Goal: Entertainment & Leisure: Consume media (video, audio)

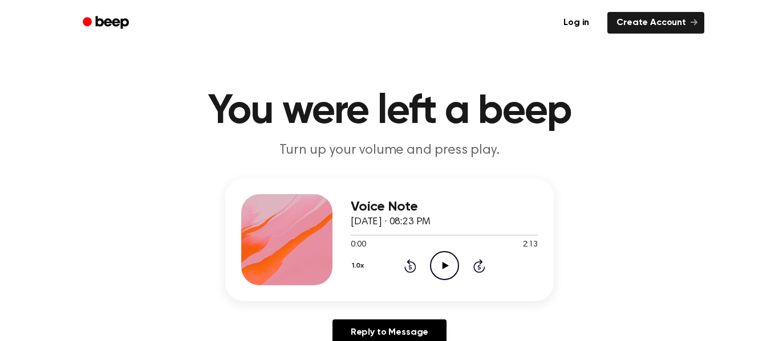
click at [449, 268] on icon "Play Audio" at bounding box center [444, 265] width 29 height 29
click at [447, 272] on icon "Play Audio" at bounding box center [444, 265] width 29 height 29
click at [448, 274] on icon "Play Audio" at bounding box center [444, 265] width 29 height 29
click at [440, 281] on div "Voice Note [DATE] · 08:23 PM 0:00 2:13 Your browser does not support the [objec…" at bounding box center [444, 239] width 187 height 91
click at [443, 273] on icon "Pause Audio" at bounding box center [444, 265] width 29 height 29
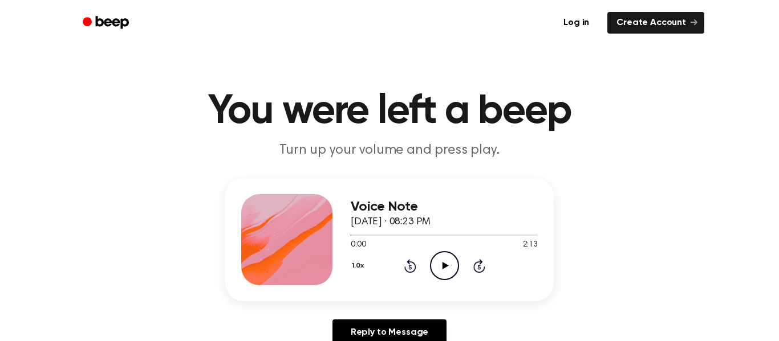
click at [449, 272] on icon "Play Audio" at bounding box center [444, 265] width 29 height 29
click at [446, 270] on icon at bounding box center [444, 265] width 5 height 7
click at [410, 267] on icon at bounding box center [409, 267] width 3 height 5
click at [413, 274] on div "1.0x Rewind 5 seconds Play Audio Skip 5 seconds" at bounding box center [444, 265] width 187 height 29
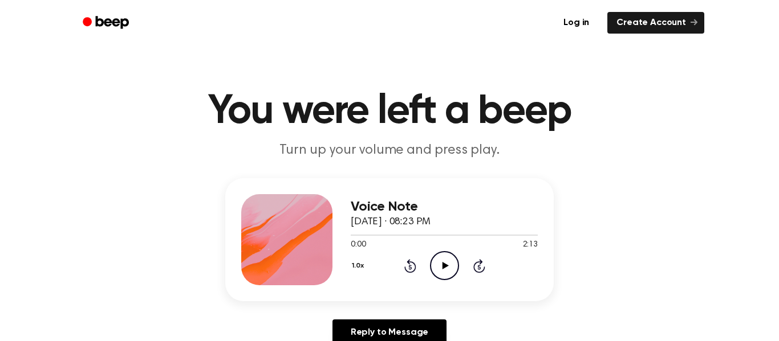
click at [432, 275] on icon "Play Audio" at bounding box center [444, 265] width 29 height 29
click at [439, 263] on icon "Pause Audio" at bounding box center [444, 265] width 29 height 29
click at [410, 267] on icon at bounding box center [409, 267] width 3 height 5
click at [442, 271] on icon "Play Audio" at bounding box center [444, 265] width 29 height 29
click at [443, 272] on icon "Pause Audio" at bounding box center [444, 265] width 29 height 29
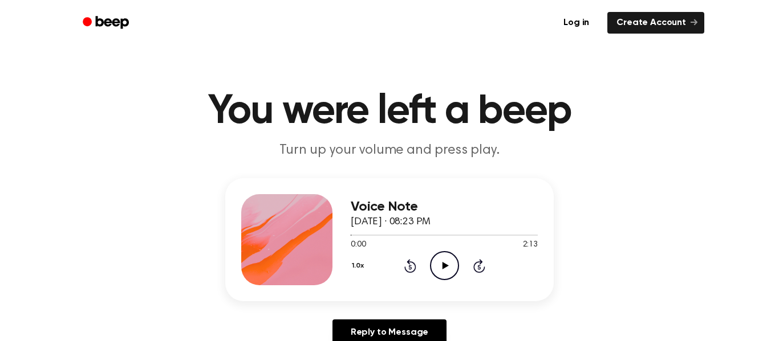
click at [410, 260] on icon "Rewind 5 seconds" at bounding box center [410, 266] width 13 height 15
click at [406, 272] on icon "Rewind 5 seconds" at bounding box center [410, 266] width 13 height 15
click at [438, 264] on icon "Play Audio" at bounding box center [444, 265] width 29 height 29
click at [404, 273] on icon "Rewind 5 seconds" at bounding box center [410, 266] width 13 height 15
click at [405, 273] on icon "Rewind 5 seconds" at bounding box center [410, 266] width 13 height 15
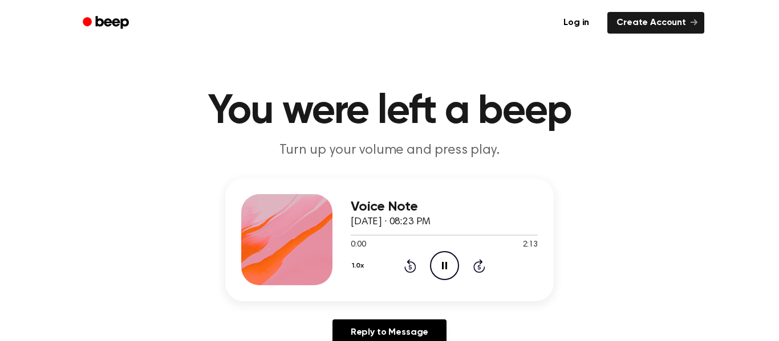
click at [404, 272] on icon "Rewind 5 seconds" at bounding box center [410, 266] width 13 height 15
click at [404, 273] on icon "Rewind 5 seconds" at bounding box center [410, 266] width 13 height 15
click at [408, 274] on div "1.0x Rewind 5 seconds Pause Audio Skip 5 seconds" at bounding box center [444, 265] width 187 height 29
click at [408, 273] on icon at bounding box center [410, 266] width 12 height 14
click at [406, 274] on div "1.0x Rewind 5 seconds Pause Audio Skip 5 seconds" at bounding box center [444, 265] width 187 height 29
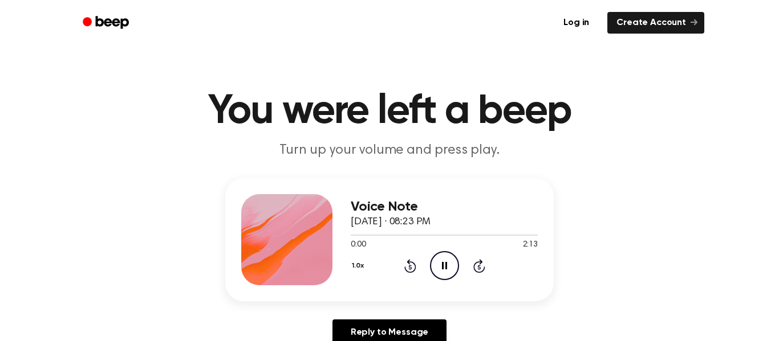
click at [410, 267] on icon at bounding box center [409, 267] width 3 height 5
click at [406, 274] on div "1.0x Rewind 5 seconds Pause Audio Skip 5 seconds" at bounding box center [444, 265] width 187 height 29
click at [410, 267] on icon at bounding box center [409, 267] width 3 height 5
click at [415, 262] on icon "Rewind 5 seconds" at bounding box center [410, 266] width 13 height 15
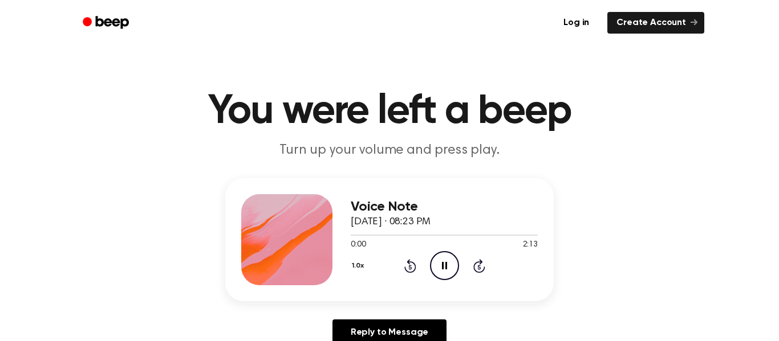
click at [416, 262] on div "1.0x Rewind 5 seconds Pause Audio Skip 5 seconds" at bounding box center [444, 265] width 187 height 29
click at [414, 262] on icon "Rewind 5 seconds" at bounding box center [410, 266] width 13 height 15
click at [416, 261] on icon "Rewind 5 seconds" at bounding box center [410, 266] width 13 height 15
click at [422, 269] on div "1.0x Rewind 5 seconds Pause Audio Skip 5 seconds" at bounding box center [444, 265] width 187 height 29
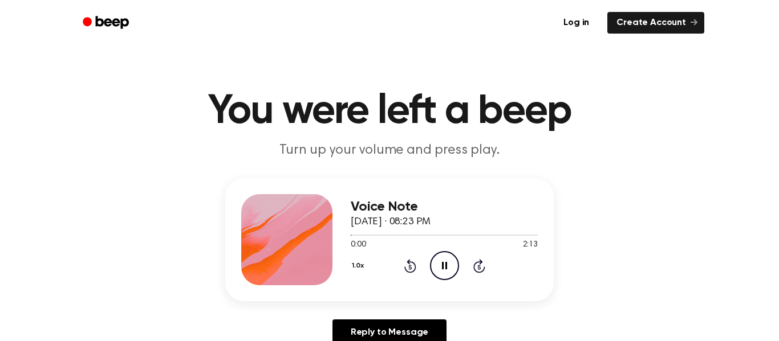
click at [410, 267] on icon at bounding box center [409, 267] width 3 height 5
click at [402, 272] on div "1.0x Rewind 5 seconds Pause Audio Skip 5 seconds" at bounding box center [444, 265] width 187 height 29
click at [405, 269] on icon at bounding box center [410, 266] width 12 height 14
click at [395, 270] on div "1.0x Rewind 5 seconds Pause Audio Skip 5 seconds" at bounding box center [444, 265] width 187 height 29
click at [404, 263] on icon "Rewind 5 seconds" at bounding box center [410, 266] width 13 height 15
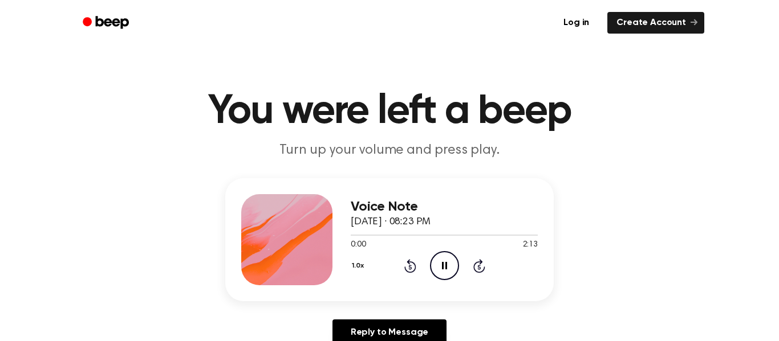
click at [396, 268] on div "1.0x Rewind 5 seconds Pause Audio Skip 5 seconds" at bounding box center [444, 265] width 187 height 29
click at [396, 275] on div "1.0x Rewind 5 seconds Pause Audio Skip 5 seconds" at bounding box center [444, 265] width 187 height 29
click at [396, 274] on div "1.0x Rewind 5 seconds Pause Audio Skip 5 seconds" at bounding box center [444, 265] width 187 height 29
click at [395, 262] on div "1.0x Rewind 5 seconds Pause Audio Skip 5 seconds" at bounding box center [444, 265] width 187 height 29
click at [414, 261] on icon "Rewind 5 seconds" at bounding box center [410, 266] width 13 height 15
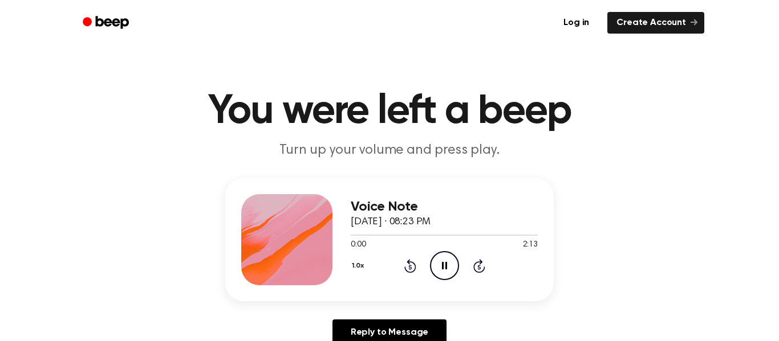
click at [413, 270] on icon at bounding box center [410, 266] width 12 height 14
click at [408, 273] on icon at bounding box center [410, 266] width 12 height 14
click at [414, 272] on icon "Rewind 5 seconds" at bounding box center [410, 266] width 13 height 15
click at [450, 270] on icon "Pause Audio" at bounding box center [444, 265] width 29 height 29
click at [449, 265] on icon "Play Audio" at bounding box center [444, 265] width 29 height 29
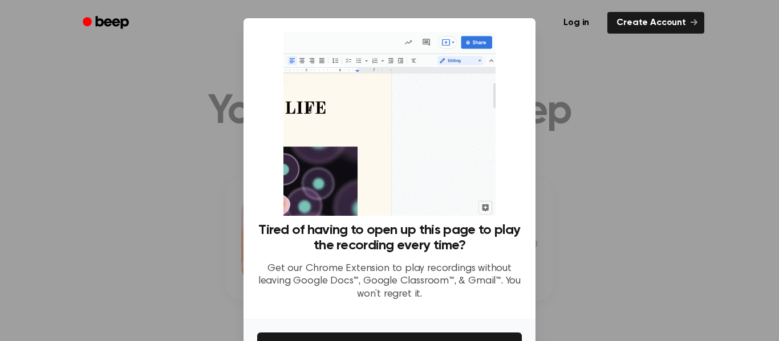
click at [598, 107] on div at bounding box center [389, 170] width 779 height 341
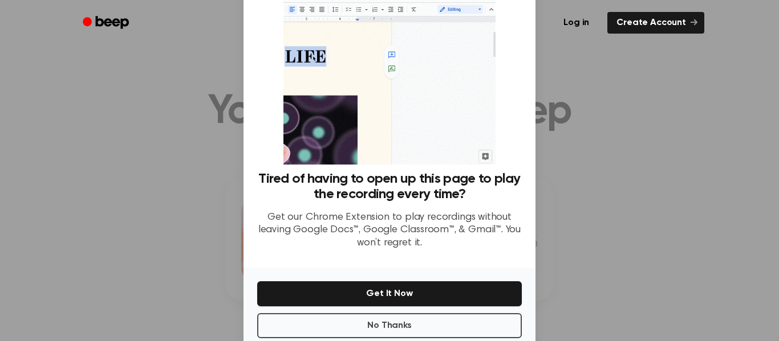
scroll to position [52, 0]
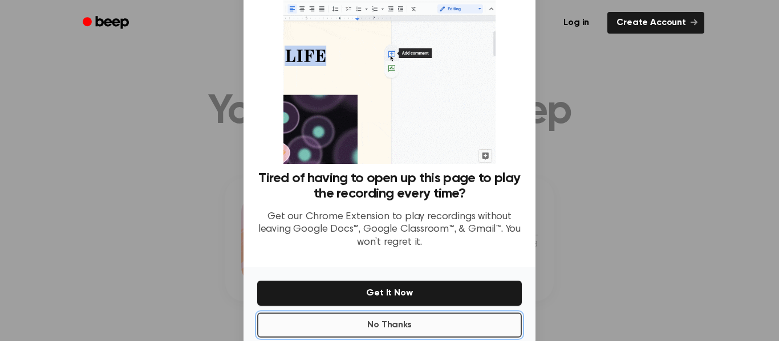
click at [455, 327] on button "No Thanks" at bounding box center [389, 325] width 264 height 25
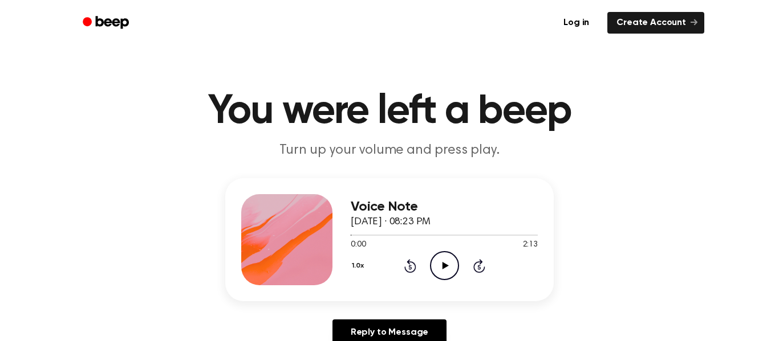
click at [410, 267] on icon at bounding box center [409, 267] width 3 height 5
click at [405, 274] on div "1.0x Rewind 5 seconds Play Audio Skip 5 seconds" at bounding box center [444, 265] width 187 height 29
click at [414, 272] on icon "Rewind 5 seconds" at bounding box center [410, 266] width 13 height 15
click at [410, 267] on icon at bounding box center [409, 267] width 3 height 5
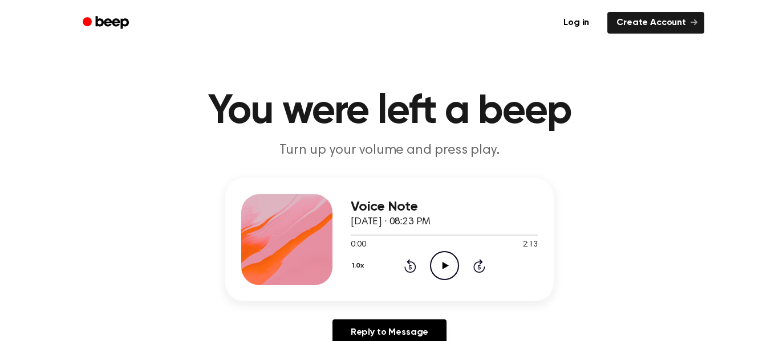
click at [407, 272] on icon at bounding box center [410, 266] width 12 height 14
click at [412, 274] on div "1.0x Rewind 5 seconds Play Audio Skip 5 seconds" at bounding box center [444, 265] width 187 height 29
click at [410, 267] on icon at bounding box center [409, 267] width 3 height 5
click at [413, 263] on icon at bounding box center [410, 266] width 12 height 14
click at [410, 267] on icon at bounding box center [409, 267] width 3 height 5
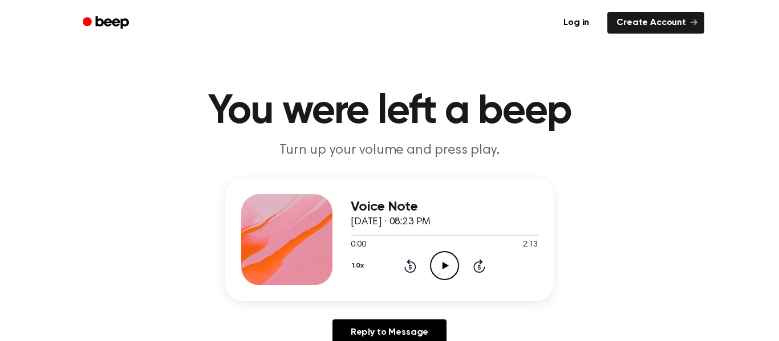
click at [410, 267] on icon at bounding box center [409, 267] width 3 height 5
click at [412, 263] on icon at bounding box center [410, 266] width 12 height 14
click at [414, 271] on icon at bounding box center [410, 266] width 12 height 14
click at [413, 272] on icon "Rewind 5 seconds" at bounding box center [410, 266] width 13 height 15
click at [414, 266] on icon at bounding box center [410, 266] width 12 height 14
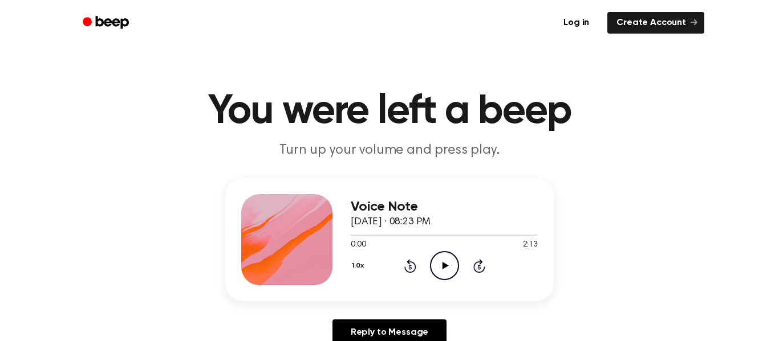
click at [416, 266] on icon at bounding box center [410, 266] width 12 height 14
click at [414, 264] on icon at bounding box center [410, 266] width 12 height 14
click at [414, 270] on icon at bounding box center [410, 266] width 12 height 14
click at [443, 279] on icon "Play Audio" at bounding box center [444, 265] width 29 height 29
click at [414, 262] on icon "Rewind 5 seconds" at bounding box center [410, 266] width 13 height 15
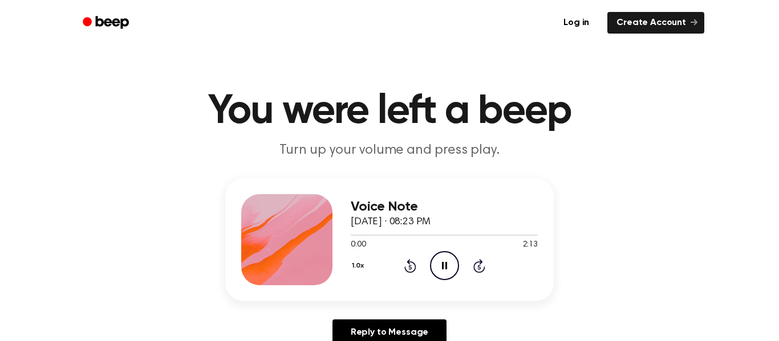
click at [408, 272] on icon at bounding box center [410, 266] width 12 height 14
click at [405, 272] on icon "Rewind 5 seconds" at bounding box center [410, 266] width 13 height 15
click at [416, 272] on div "1.0x Rewind 5 seconds Pause Audio Skip 5 seconds" at bounding box center [444, 265] width 187 height 29
click at [410, 267] on icon at bounding box center [409, 267] width 3 height 5
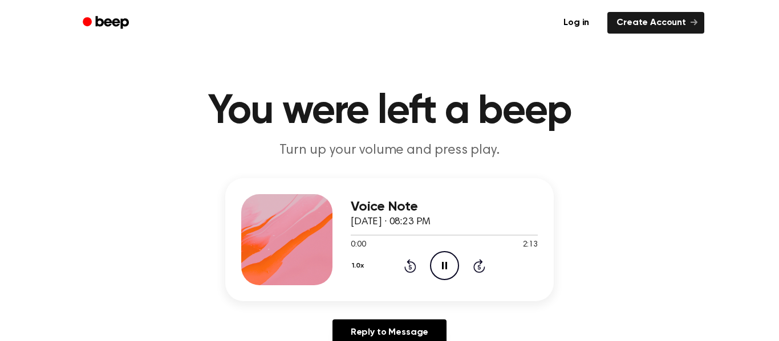
click at [414, 266] on icon at bounding box center [410, 266] width 12 height 14
click at [414, 271] on icon at bounding box center [410, 266] width 12 height 14
click at [404, 264] on icon "Rewind 5 seconds" at bounding box center [410, 266] width 13 height 15
click at [407, 282] on div "Voice Note [DATE] · 08:23 PM 0:01 2:13 Your browser does not support the [objec…" at bounding box center [444, 239] width 187 height 91
click at [406, 273] on icon "Rewind 5 seconds" at bounding box center [410, 266] width 13 height 15
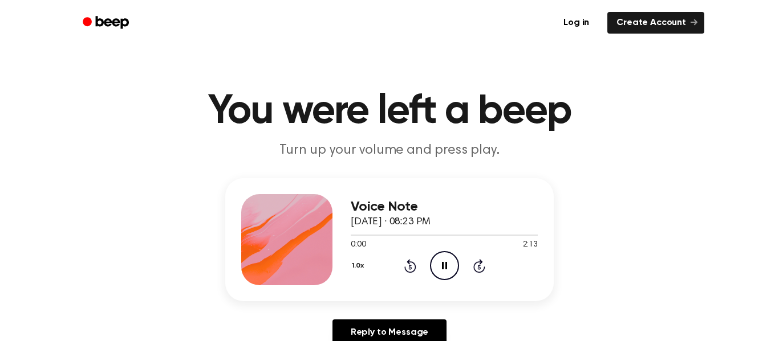
click at [407, 282] on div "Voice Note [DATE] · 08:23 PM 0:00 2:13 Your browser does not support the [objec…" at bounding box center [444, 239] width 187 height 91
click at [410, 268] on icon "Rewind 5 seconds" at bounding box center [410, 266] width 13 height 15
click at [414, 274] on div "1.0x Rewind 5 seconds Pause Audio Skip 5 seconds" at bounding box center [444, 265] width 187 height 29
click at [410, 272] on icon at bounding box center [410, 266] width 12 height 14
click at [406, 272] on icon at bounding box center [410, 266] width 12 height 14
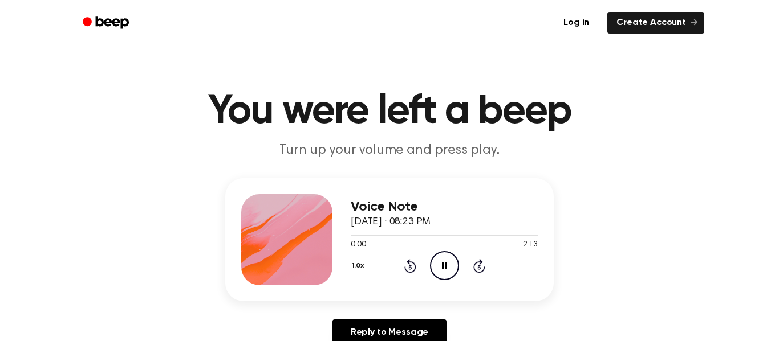
click at [414, 270] on icon at bounding box center [410, 266] width 12 height 14
click at [414, 271] on icon at bounding box center [410, 266] width 12 height 14
click at [414, 270] on icon at bounding box center [410, 266] width 12 height 14
click at [410, 268] on icon "Rewind 5 seconds" at bounding box center [410, 266] width 13 height 15
click at [405, 274] on div "1.0x Rewind 5 seconds Pause Audio Skip 5 seconds" at bounding box center [444, 265] width 187 height 29
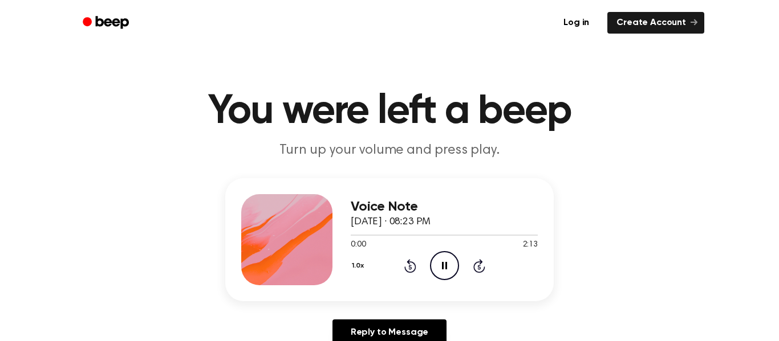
click at [410, 267] on icon at bounding box center [409, 267] width 3 height 5
click at [405, 272] on icon "Rewind 5 seconds" at bounding box center [410, 266] width 13 height 15
click at [415, 272] on icon "Rewind 5 seconds" at bounding box center [410, 266] width 13 height 15
click at [416, 271] on icon "Rewind 5 seconds" at bounding box center [410, 266] width 13 height 15
click at [415, 274] on div "1.0x Rewind 5 seconds Pause Audio Skip 5 seconds" at bounding box center [444, 265] width 187 height 29
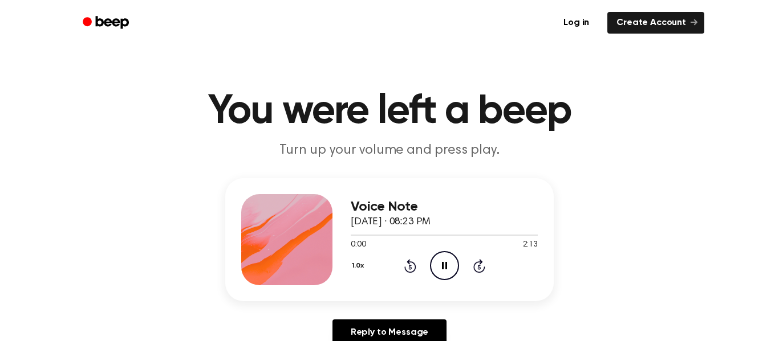
click at [424, 272] on div "1.0x Rewind 5 seconds Pause Audio Skip 5 seconds" at bounding box center [444, 265] width 187 height 29
click at [414, 271] on icon at bounding box center [410, 266] width 12 height 14
click at [410, 268] on icon "Rewind 5 seconds" at bounding box center [410, 266] width 13 height 15
click at [404, 273] on icon "Rewind 5 seconds" at bounding box center [410, 266] width 13 height 15
click at [410, 267] on icon at bounding box center [409, 267] width 3 height 5
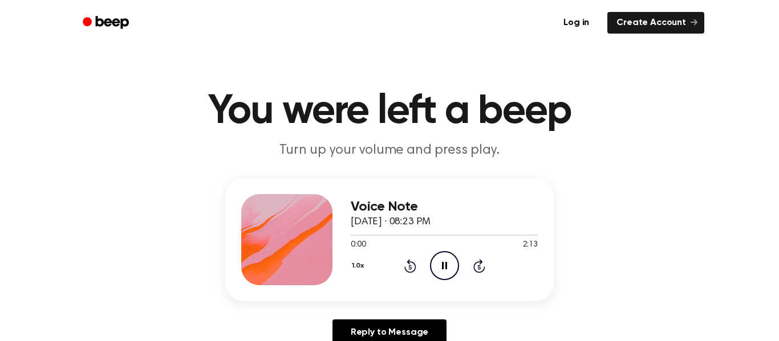
click at [404, 272] on icon "Rewind 5 seconds" at bounding box center [410, 266] width 13 height 15
click at [403, 274] on div "1.0x Rewind 5 seconds Pause Audio Skip 5 seconds" at bounding box center [444, 265] width 187 height 29
click at [406, 273] on icon "Rewind 5 seconds" at bounding box center [410, 266] width 13 height 15
click at [405, 271] on icon "Rewind 5 seconds" at bounding box center [410, 266] width 13 height 15
click at [400, 281] on div "Voice Note [DATE] · 08:23 PM 0:00 2:13 Your browser does not support the [objec…" at bounding box center [444, 239] width 187 height 91
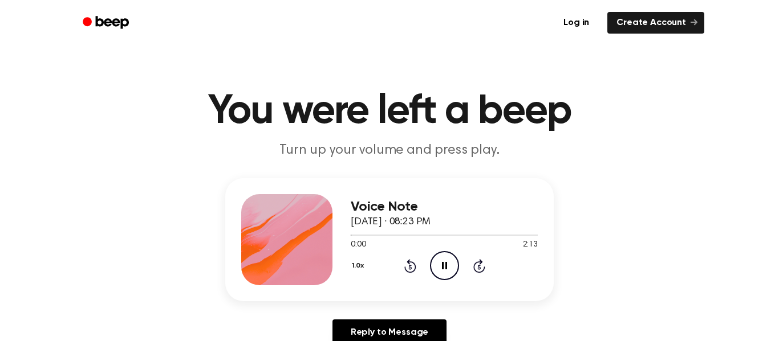
click at [414, 265] on icon at bounding box center [410, 266] width 12 height 14
click at [413, 270] on icon "Rewind 5 seconds" at bounding box center [410, 266] width 13 height 15
click at [410, 268] on icon "Rewind 5 seconds" at bounding box center [410, 266] width 13 height 15
click at [408, 272] on icon at bounding box center [410, 266] width 12 height 14
click at [405, 280] on div "1.0x Rewind 5 seconds Pause Audio Skip 5 seconds" at bounding box center [444, 265] width 187 height 29
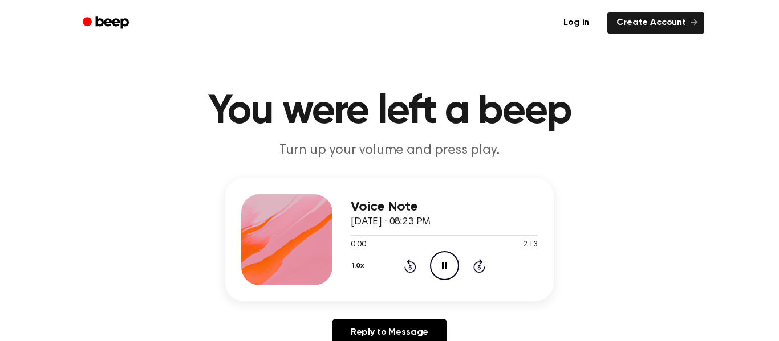
click at [407, 282] on div "Voice Note [DATE] · 08:23 PM 0:00 2:13 Your browser does not support the [objec…" at bounding box center [444, 239] width 187 height 91
click at [414, 274] on div "1.0x Rewind 5 seconds Pause Audio Skip 5 seconds" at bounding box center [444, 265] width 187 height 29
click at [409, 287] on div "Voice Note [DATE] · 08:23 PM 0:00 2:13 Your browser does not support the [objec…" at bounding box center [389, 239] width 328 height 123
click at [409, 286] on div "Voice Note [DATE] · 08:23 PM 0:00 2:13 Your browser does not support the [objec…" at bounding box center [389, 239] width 328 height 123
click at [412, 273] on icon at bounding box center [410, 266] width 12 height 14
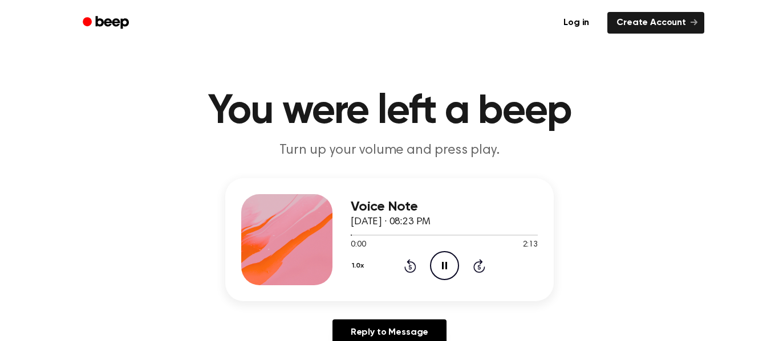
click at [415, 287] on div "Voice Note [DATE] · 08:23 PM 0:00 2:13 Your browser does not support the [objec…" at bounding box center [389, 239] width 328 height 123
click at [416, 289] on div "Voice Note [DATE] · 08:23 PM 0:00 2:13 Your browser does not support the [objec…" at bounding box center [389, 239] width 328 height 123
click at [410, 271] on icon "Rewind 5 seconds" at bounding box center [410, 266] width 13 height 15
click at [410, 267] on icon at bounding box center [409, 267] width 3 height 5
click at [405, 262] on icon "Rewind 5 seconds" at bounding box center [410, 266] width 13 height 15
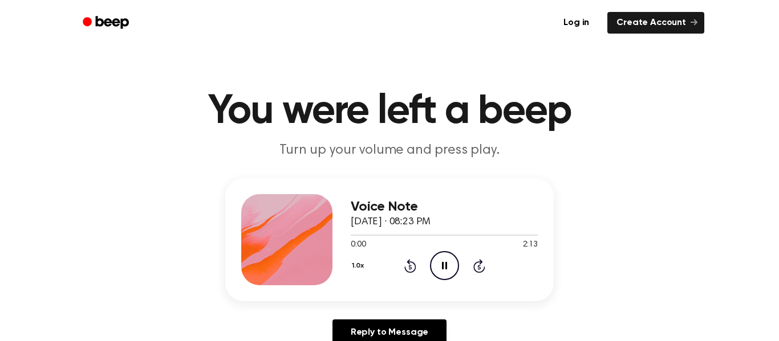
click at [414, 270] on icon at bounding box center [410, 266] width 12 height 14
click at [413, 271] on icon at bounding box center [410, 266] width 12 height 14
click at [410, 268] on icon at bounding box center [409, 267] width 3 height 5
click at [409, 268] on icon "Rewind 5 seconds" at bounding box center [410, 266] width 13 height 15
click at [410, 267] on icon at bounding box center [409, 267] width 3 height 5
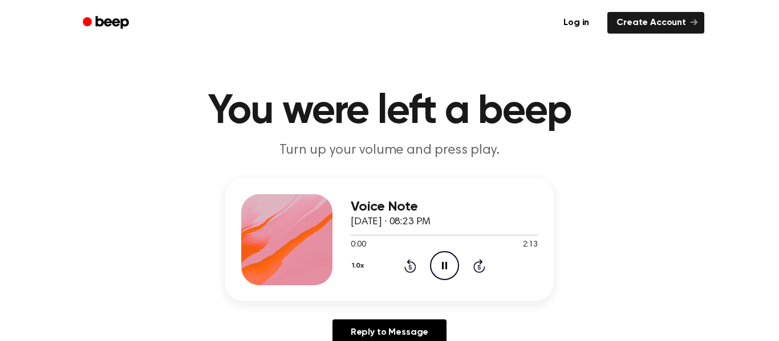
click at [415, 266] on icon at bounding box center [410, 266] width 12 height 14
click at [414, 264] on icon at bounding box center [410, 266] width 12 height 14
click at [407, 266] on icon "Rewind 5 seconds" at bounding box center [410, 266] width 13 height 15
click at [410, 270] on icon "Rewind 5 seconds" at bounding box center [410, 266] width 13 height 15
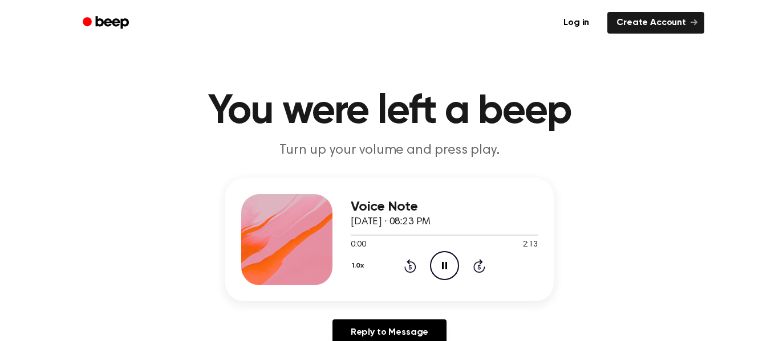
click at [410, 270] on icon "Rewind 5 seconds" at bounding box center [410, 266] width 13 height 15
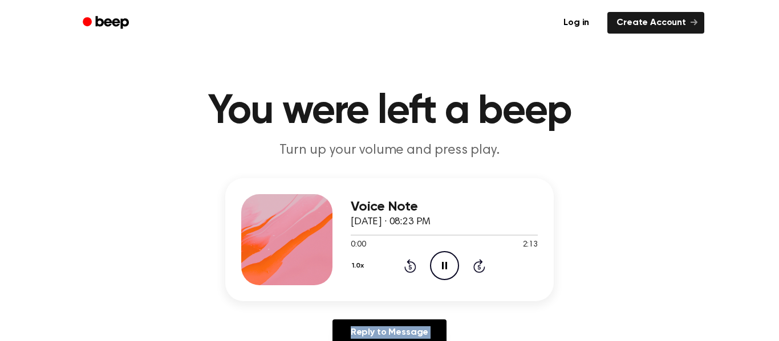
click at [410, 270] on icon "Rewind 5 seconds" at bounding box center [410, 266] width 13 height 15
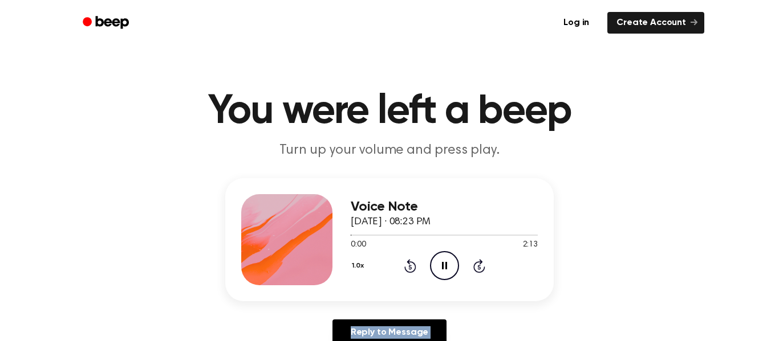
click at [410, 270] on icon "Rewind 5 seconds" at bounding box center [410, 266] width 13 height 15
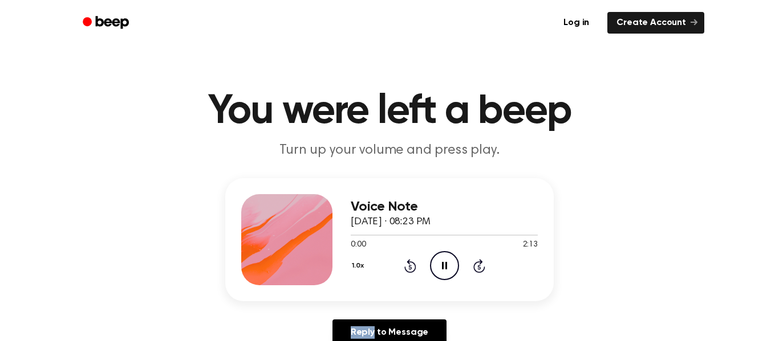
click at [410, 270] on icon "Rewind 5 seconds" at bounding box center [410, 266] width 13 height 15
click at [404, 268] on icon "Rewind 5 seconds" at bounding box center [410, 266] width 13 height 15
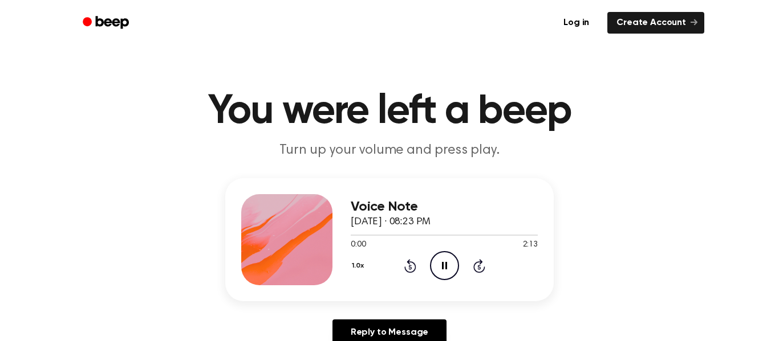
click at [404, 268] on icon "Rewind 5 seconds" at bounding box center [410, 266] width 13 height 15
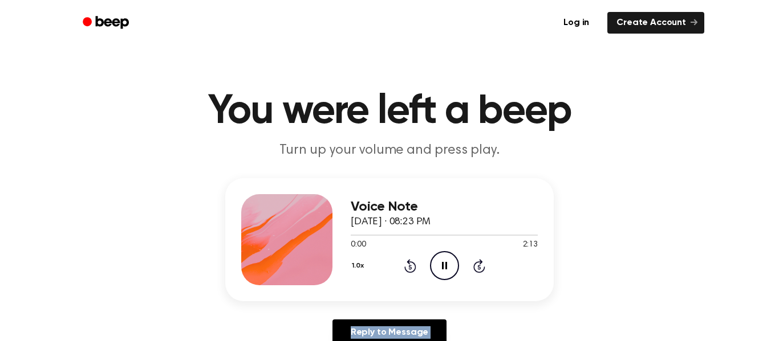
click at [404, 268] on icon "Rewind 5 seconds" at bounding box center [410, 266] width 13 height 15
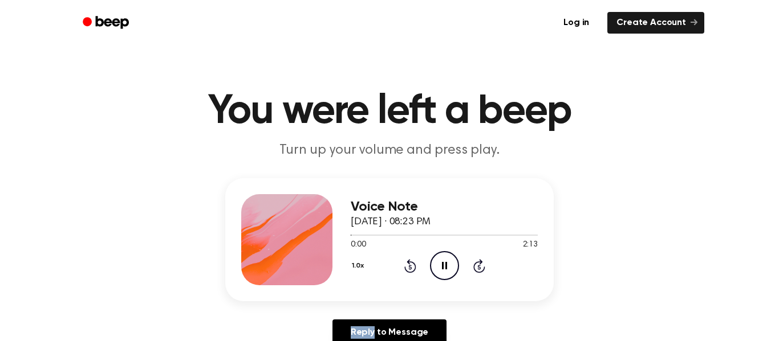
click at [404, 268] on icon "Rewind 5 seconds" at bounding box center [410, 266] width 13 height 15
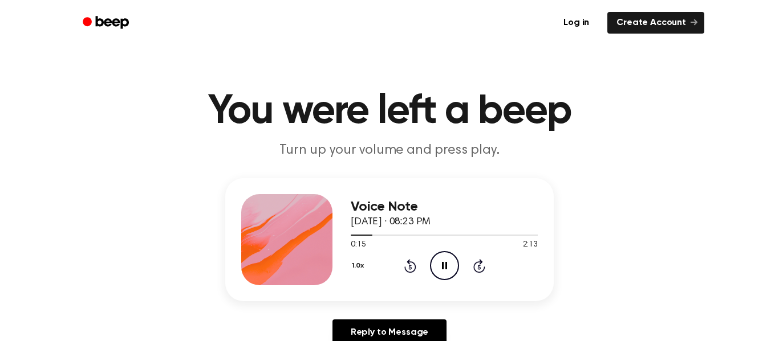
click at [404, 268] on icon "Rewind 5 seconds" at bounding box center [410, 266] width 13 height 15
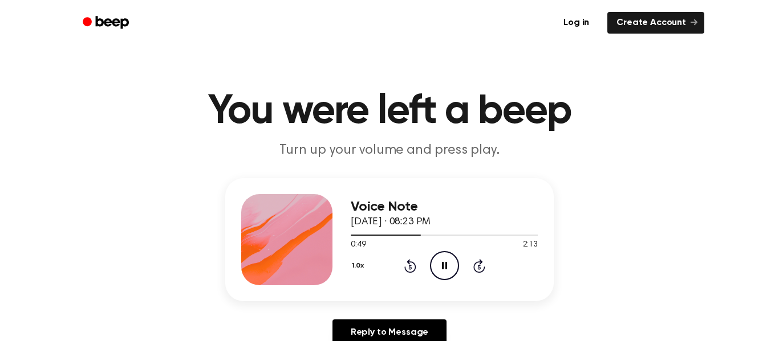
click at [404, 271] on icon "Rewind 5 seconds" at bounding box center [410, 266] width 13 height 15
click at [396, 287] on div "Voice Note [DATE] · 08:23 PM 0:40 2:13 Your browser does not support the [objec…" at bounding box center [389, 239] width 328 height 123
click at [414, 272] on icon "Rewind 5 seconds" at bounding box center [410, 266] width 13 height 15
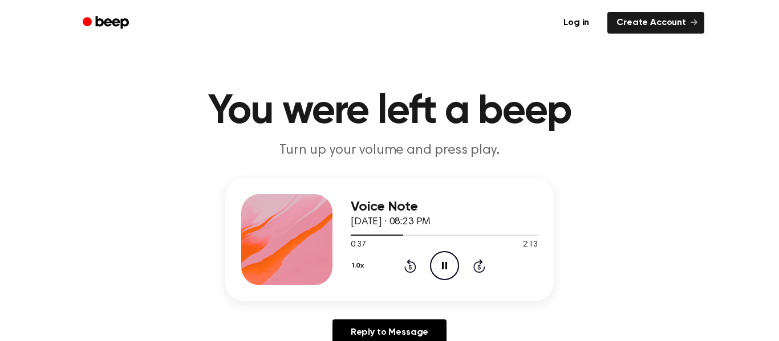
click at [414, 272] on icon "Rewind 5 seconds" at bounding box center [410, 266] width 13 height 15
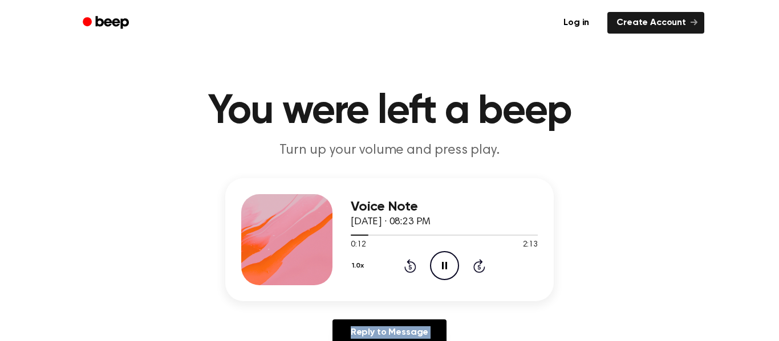
click at [414, 272] on icon "Rewind 5 seconds" at bounding box center [410, 266] width 13 height 15
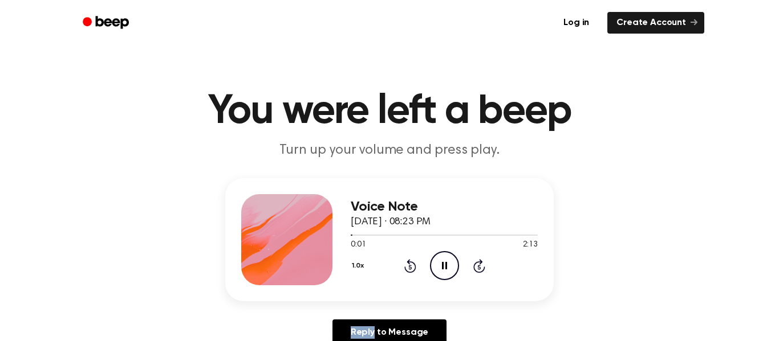
click at [414, 272] on icon "Rewind 5 seconds" at bounding box center [410, 266] width 13 height 15
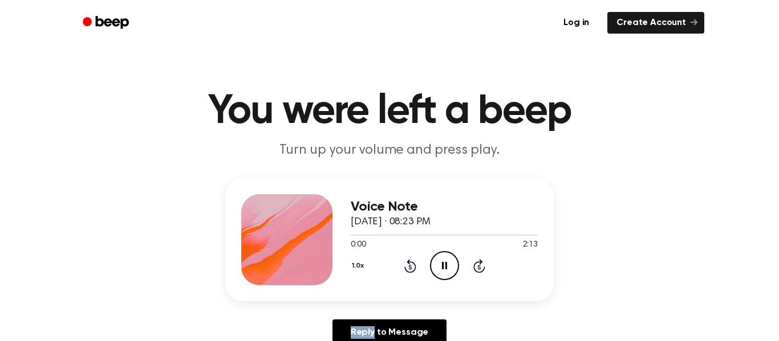
click at [414, 272] on icon "Rewind 5 seconds" at bounding box center [410, 266] width 13 height 15
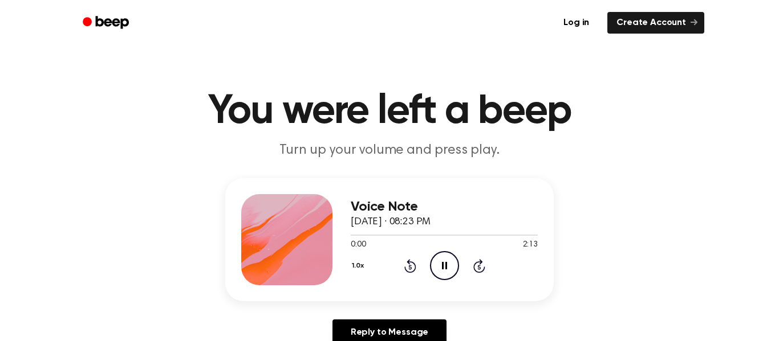
click at [414, 272] on icon "Rewind 5 seconds" at bounding box center [410, 266] width 13 height 15
click at [417, 273] on div "1.0x Rewind 5 seconds Pause Audio Skip 5 seconds" at bounding box center [444, 265] width 187 height 29
click at [410, 266] on icon "Rewind 5 seconds" at bounding box center [410, 266] width 13 height 15
click at [410, 266] on icon at bounding box center [409, 267] width 3 height 5
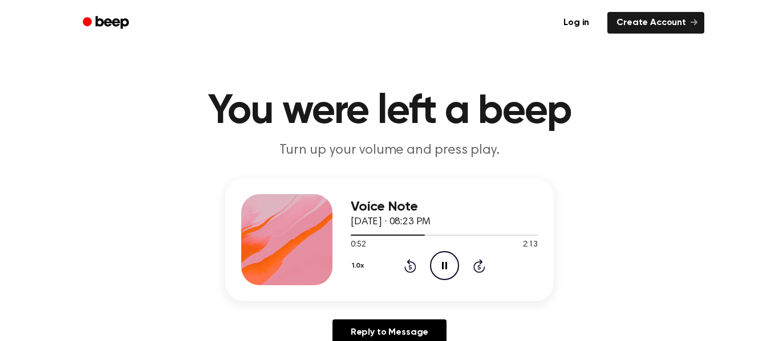
click at [408, 266] on icon "Rewind 5 seconds" at bounding box center [410, 266] width 13 height 15
click at [408, 265] on icon "Rewind 5 seconds" at bounding box center [410, 266] width 13 height 15
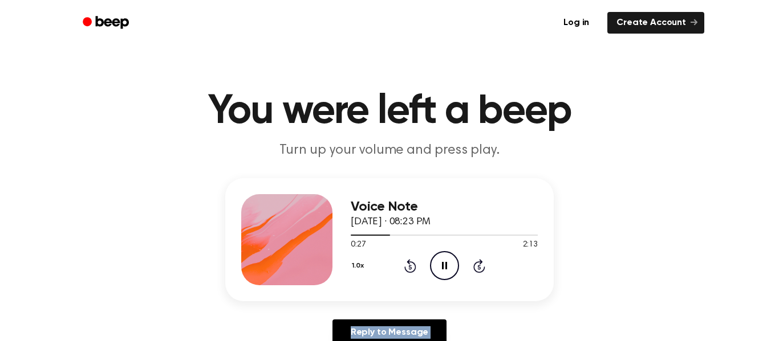
click at [408, 265] on icon "Rewind 5 seconds" at bounding box center [410, 266] width 13 height 15
click at [504, 235] on div at bounding box center [444, 235] width 187 height 1
click at [536, 236] on div at bounding box center [444, 235] width 187 height 1
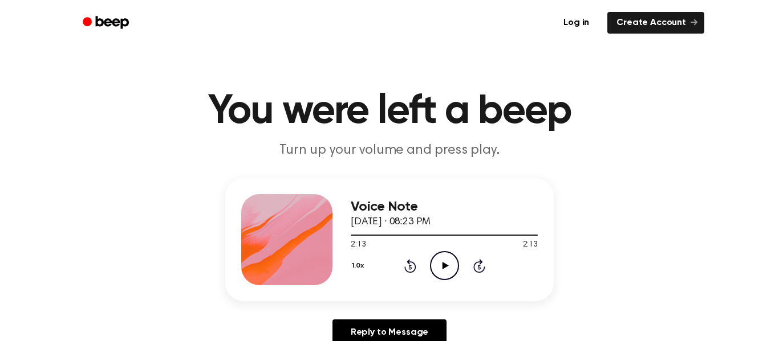
click at [434, 271] on icon "Play Audio" at bounding box center [444, 265] width 29 height 29
click at [536, 238] on div at bounding box center [444, 234] width 187 height 9
click at [405, 266] on icon "Rewind 5 seconds" at bounding box center [410, 266] width 13 height 15
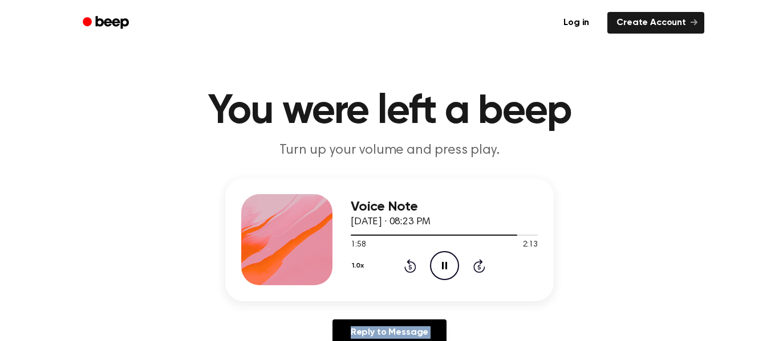
click at [405, 266] on icon "Rewind 5 seconds" at bounding box center [410, 266] width 13 height 15
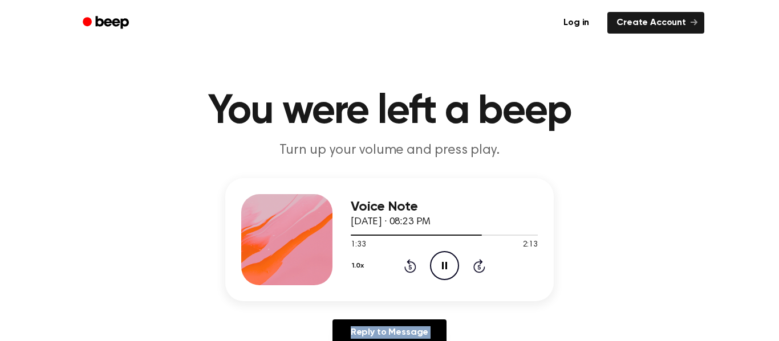
click at [405, 266] on icon "Rewind 5 seconds" at bounding box center [410, 266] width 13 height 15
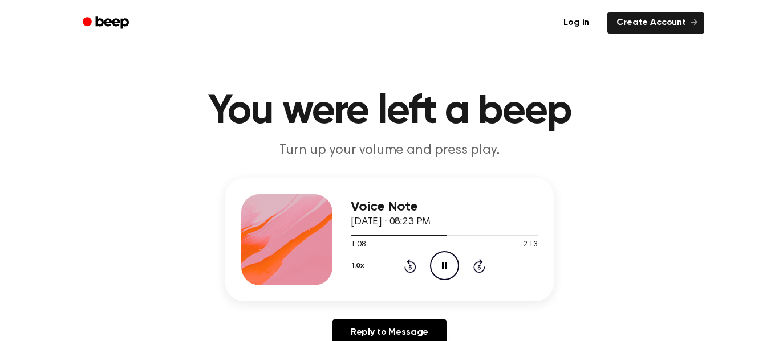
click at [405, 266] on icon "Rewind 5 seconds" at bounding box center [410, 266] width 13 height 15
click at [404, 266] on icon "Rewind 5 seconds" at bounding box center [410, 266] width 13 height 15
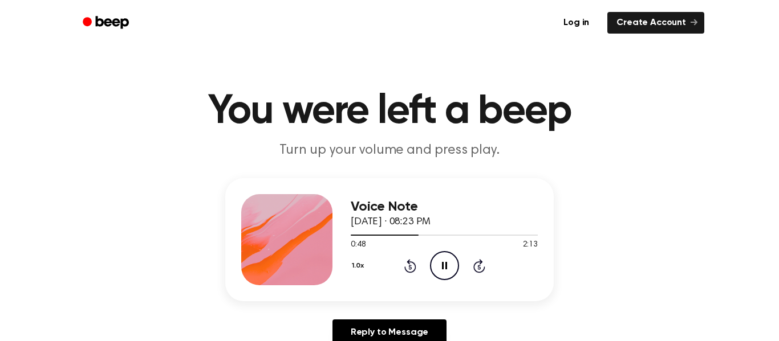
click at [404, 266] on icon "Rewind 5 seconds" at bounding box center [410, 266] width 13 height 15
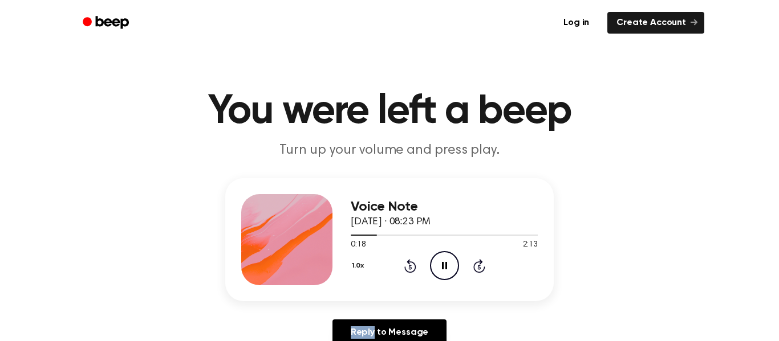
click at [404, 266] on icon "Rewind 5 seconds" at bounding box center [410, 266] width 13 height 15
click at [480, 260] on icon at bounding box center [479, 266] width 12 height 14
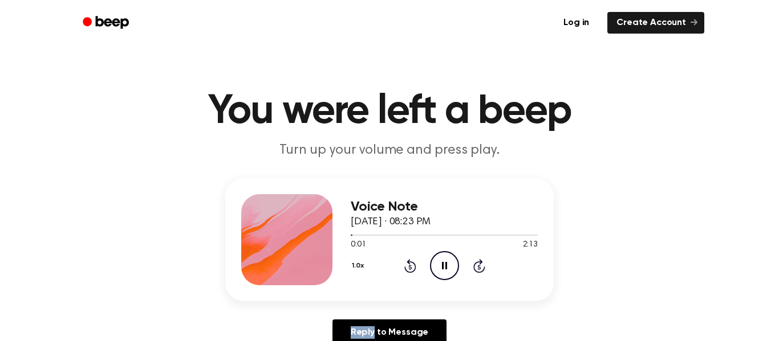
click at [480, 260] on icon at bounding box center [479, 266] width 12 height 14
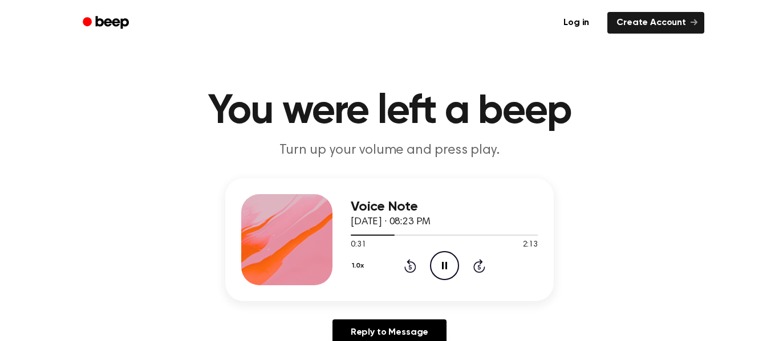
click at [480, 260] on icon at bounding box center [479, 266] width 12 height 14
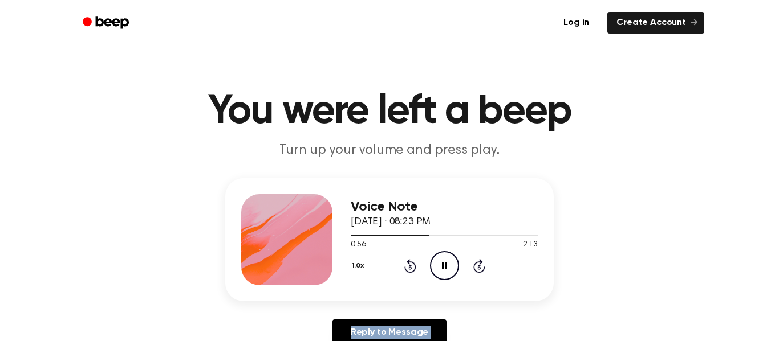
click at [480, 260] on icon at bounding box center [479, 266] width 12 height 14
click at [479, 260] on icon at bounding box center [479, 266] width 12 height 14
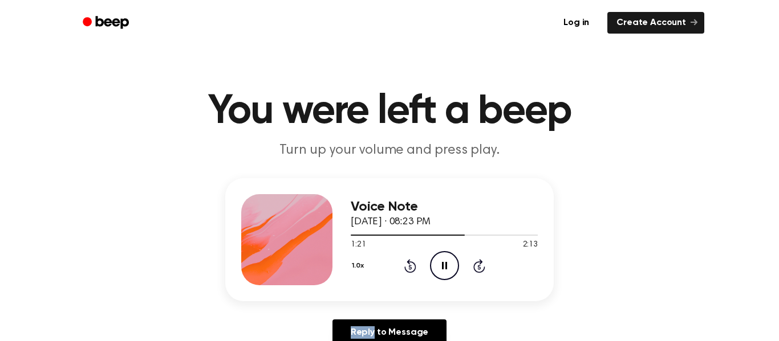
click at [479, 260] on icon at bounding box center [479, 266] width 12 height 14
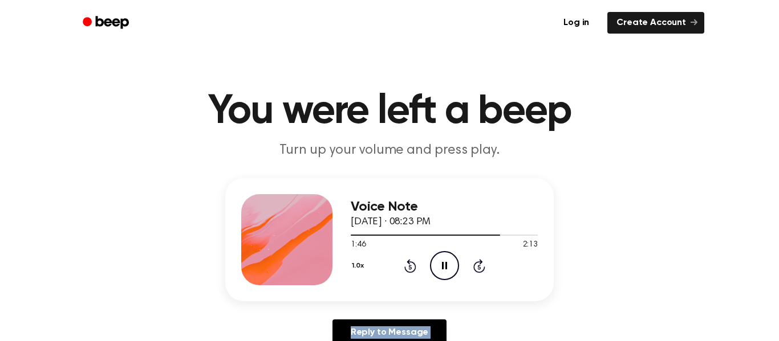
click at [479, 260] on icon at bounding box center [479, 266] width 12 height 14
click at [478, 272] on icon at bounding box center [479, 266] width 12 height 14
click at [478, 269] on icon at bounding box center [478, 267] width 3 height 5
click at [477, 267] on icon at bounding box center [478, 267] width 3 height 5
click at [413, 264] on icon at bounding box center [410, 266] width 12 height 14
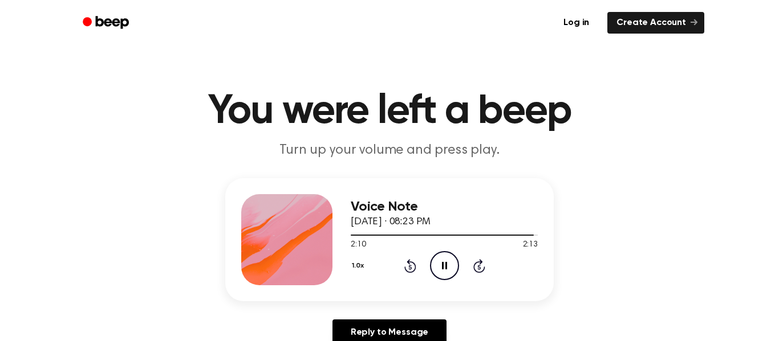
click at [483, 268] on icon at bounding box center [479, 266] width 12 height 14
click at [422, 263] on div "1.0x Rewind 5 seconds Play Audio Skip 5 seconds" at bounding box center [444, 265] width 187 height 29
click at [411, 266] on icon "Rewind 5 seconds" at bounding box center [410, 266] width 13 height 15
click at [430, 268] on icon "Play Audio" at bounding box center [444, 265] width 29 height 29
click at [416, 263] on div "1.0x Rewind 5 seconds Play Audio Skip 5 seconds" at bounding box center [444, 265] width 187 height 29
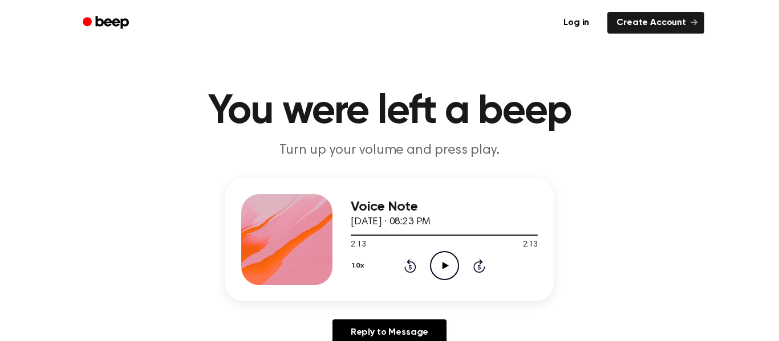
click at [409, 266] on icon at bounding box center [409, 267] width 3 height 5
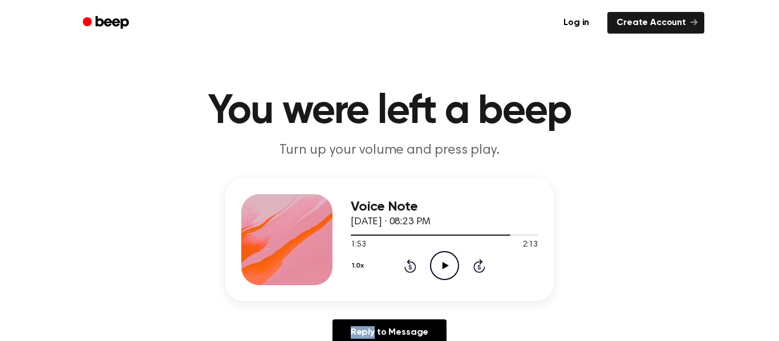
click at [409, 266] on icon at bounding box center [409, 267] width 3 height 5
click at [414, 247] on div "1:38 2:13" at bounding box center [444, 245] width 187 height 12
click at [449, 264] on icon "Play Audio" at bounding box center [444, 265] width 29 height 29
click at [478, 266] on icon at bounding box center [478, 267] width 3 height 5
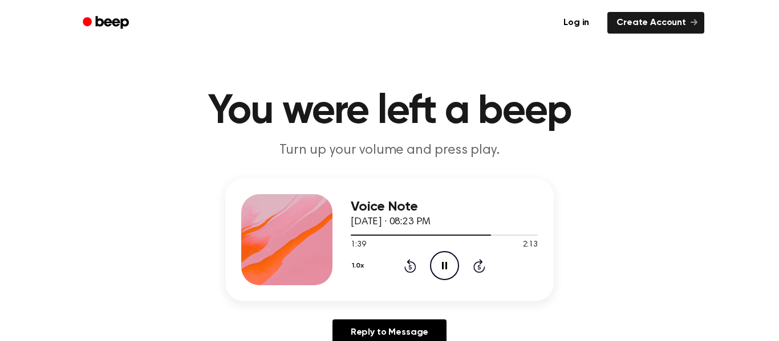
click at [478, 266] on icon at bounding box center [478, 267] width 3 height 5
click at [537, 237] on div at bounding box center [444, 234] width 187 height 9
click at [443, 264] on icon at bounding box center [445, 265] width 6 height 7
click at [535, 234] on div at bounding box center [444, 234] width 187 height 9
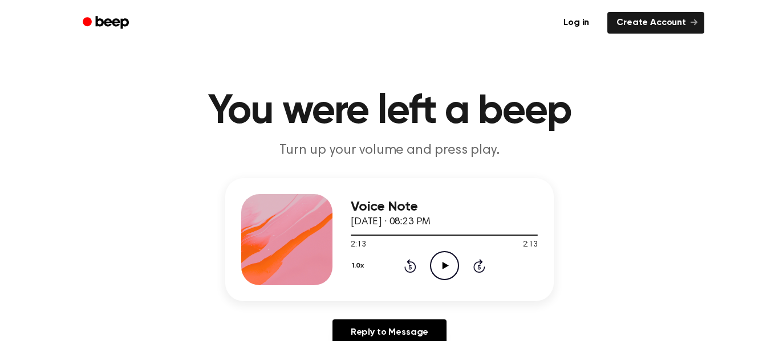
click at [413, 268] on icon "Rewind 5 seconds" at bounding box center [410, 266] width 13 height 15
click at [439, 269] on icon "Play Audio" at bounding box center [444, 265] width 29 height 29
click at [409, 268] on icon "Rewind 5 seconds" at bounding box center [410, 266] width 13 height 15
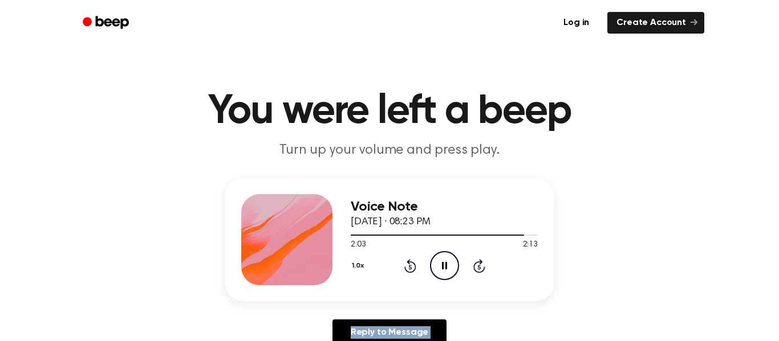
click at [409, 268] on icon "Rewind 5 seconds" at bounding box center [410, 266] width 13 height 15
click at [412, 270] on icon "Rewind 5 seconds" at bounding box center [410, 266] width 13 height 15
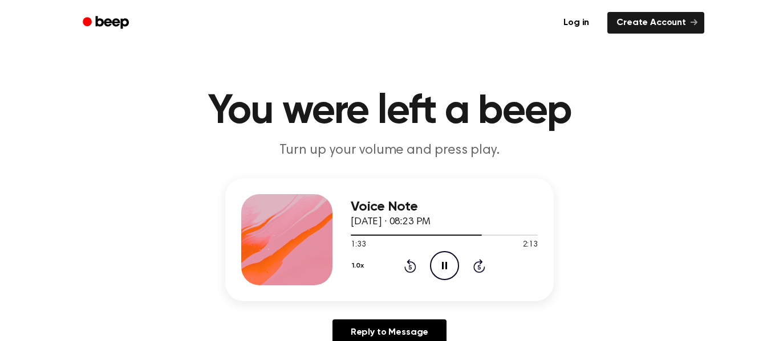
click at [412, 270] on icon "Rewind 5 seconds" at bounding box center [410, 266] width 13 height 15
click at [414, 279] on div "1.0x Rewind 5 seconds Pause Audio Skip 5 seconds" at bounding box center [444, 265] width 187 height 29
click at [414, 276] on div "1.0x Rewind 5 seconds Pause Audio Skip 5 seconds" at bounding box center [444, 265] width 187 height 29
click at [449, 271] on icon "Pause Audio" at bounding box center [444, 265] width 29 height 29
click at [465, 276] on div "1.0x Rewind 5 seconds Play Audio Skip 5 seconds" at bounding box center [444, 265] width 187 height 29
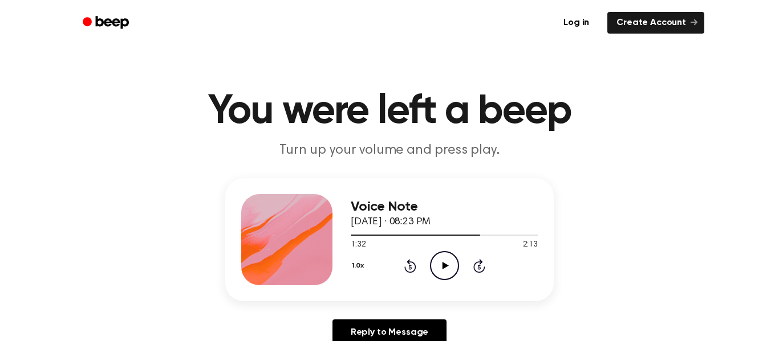
click at [443, 275] on icon "Play Audio" at bounding box center [444, 265] width 29 height 29
click at [446, 268] on icon at bounding box center [444, 265] width 5 height 7
